Goal: Navigation & Orientation: Find specific page/section

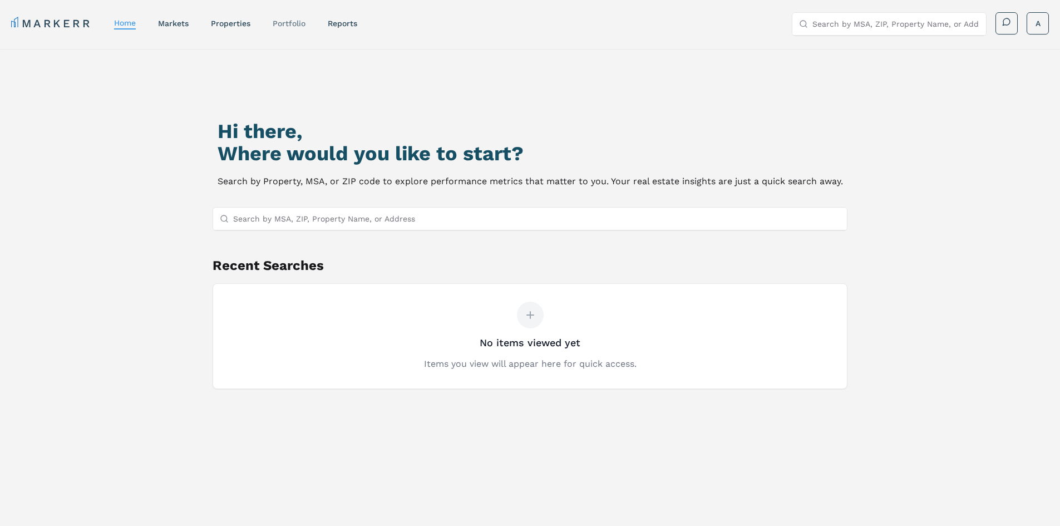
click at [296, 21] on link "Portfolio" at bounding box center [289, 23] width 33 height 9
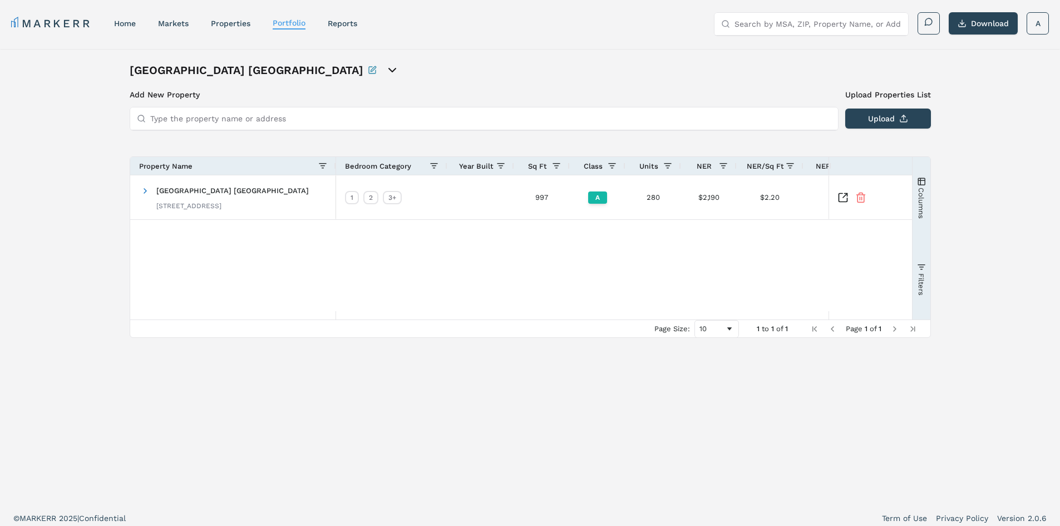
drag, startPoint x: 258, startPoint y: 170, endPoint x: 255, endPoint y: 184, distance: 14.2
click at [258, 172] on div "Property Name" at bounding box center [233, 166] width 188 height 18
click at [255, 186] on div "Berkshire Aspen Grove 7317 S Platte River Pkwy, Littleton, CO 80120" at bounding box center [232, 197] width 152 height 35
click at [841, 195] on icon "Inspect Comparable" at bounding box center [842, 197] width 11 height 11
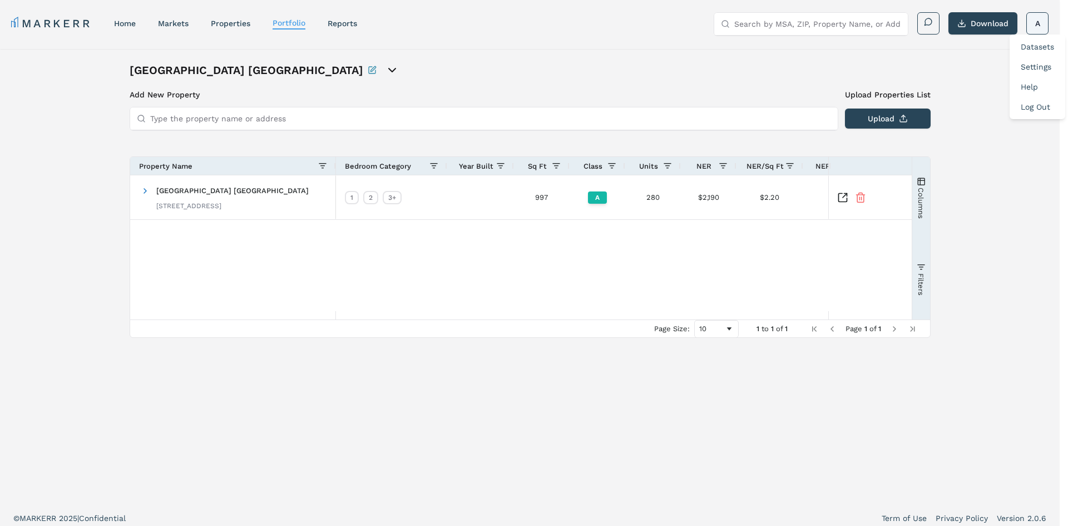
click at [1040, 23] on html "MARKERR home markets properties Portfolio reports Search by MSA, ZIP, Property …" at bounding box center [534, 266] width 1068 height 532
click at [1033, 109] on link "Log Out" at bounding box center [1035, 106] width 29 height 9
